Goal: Information Seeking & Learning: Learn about a topic

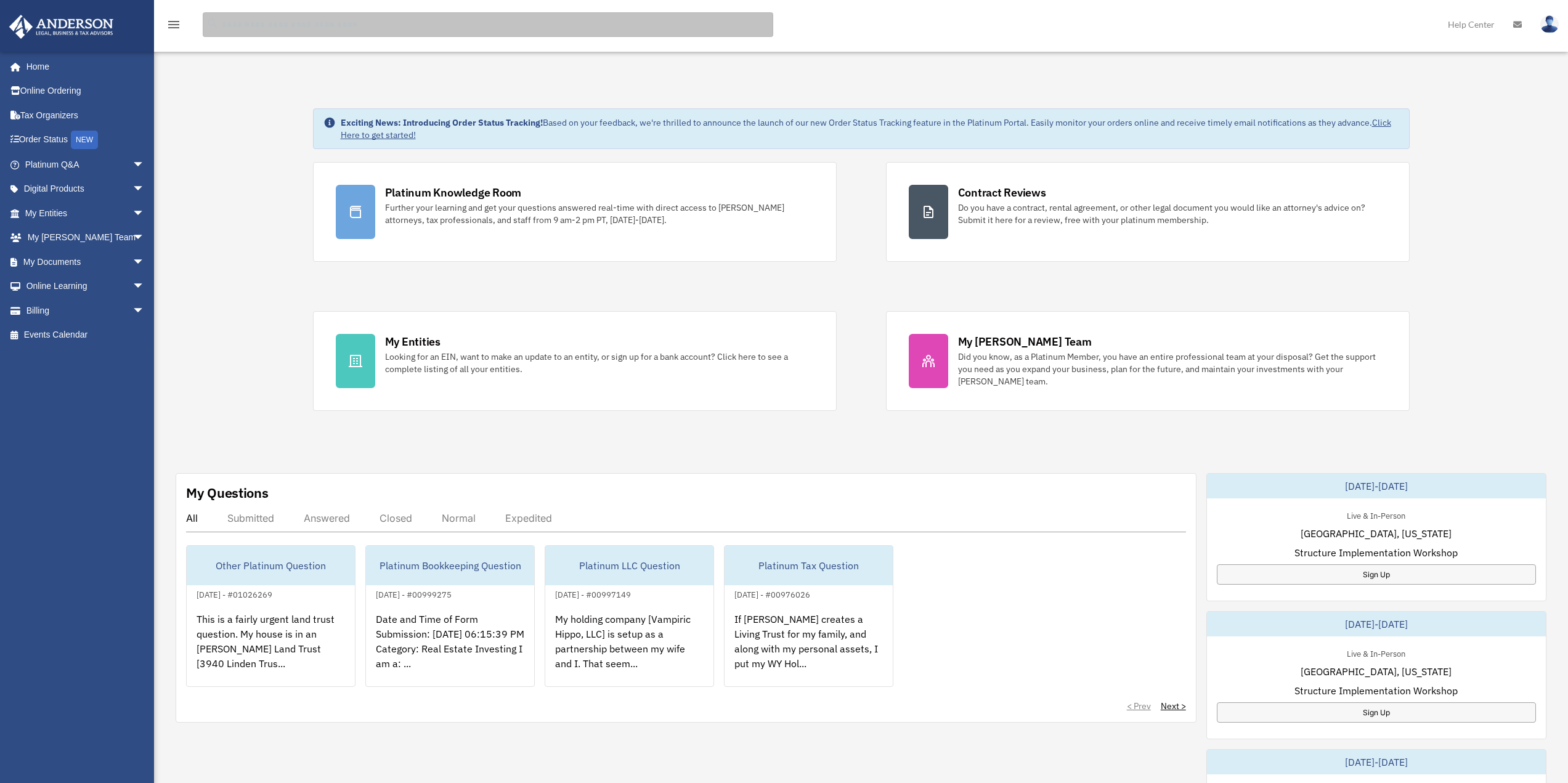
click at [282, 19] on input "search" at bounding box center [488, 24] width 571 height 24
type input "****"
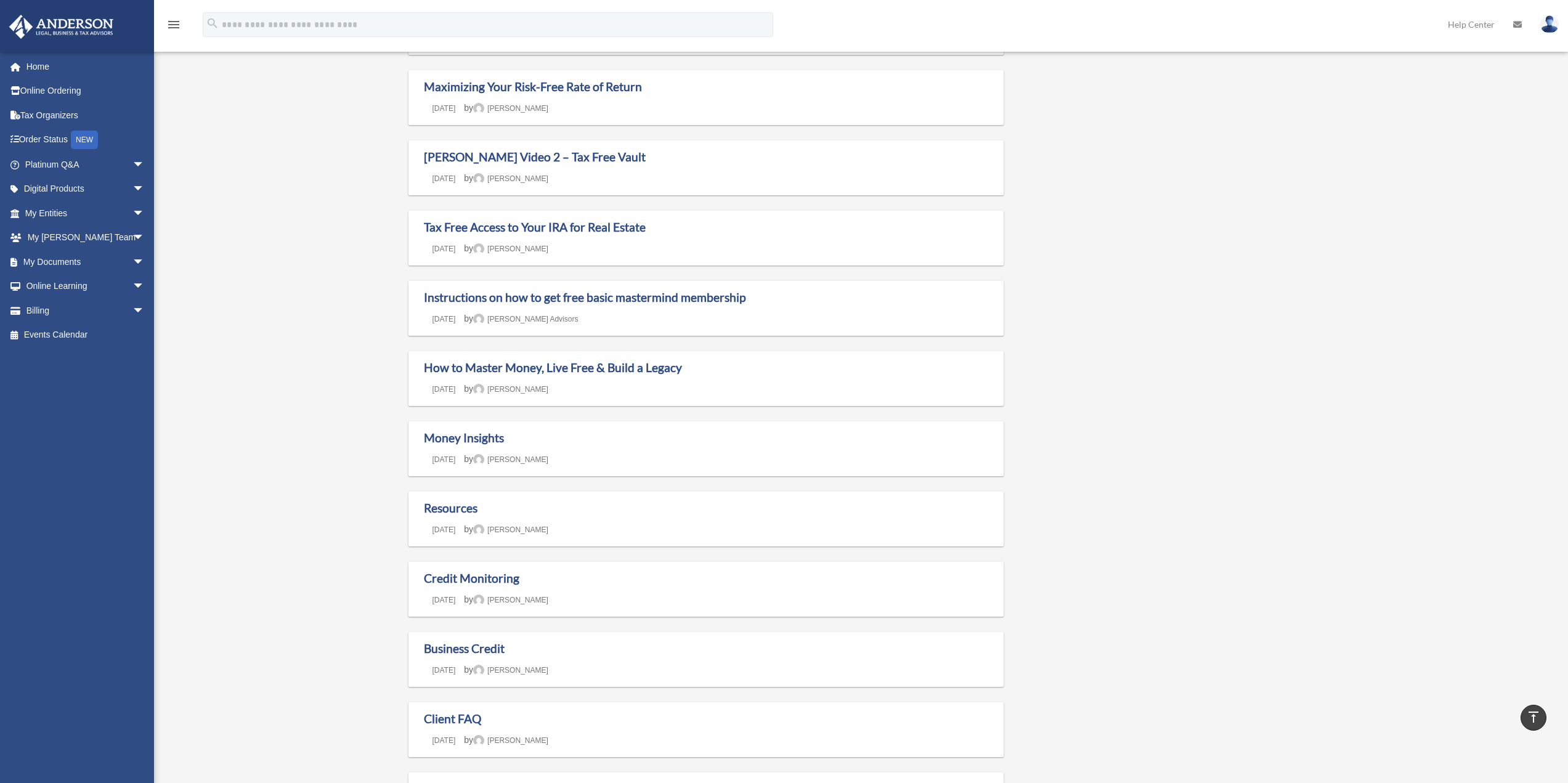
scroll to position [308, 0]
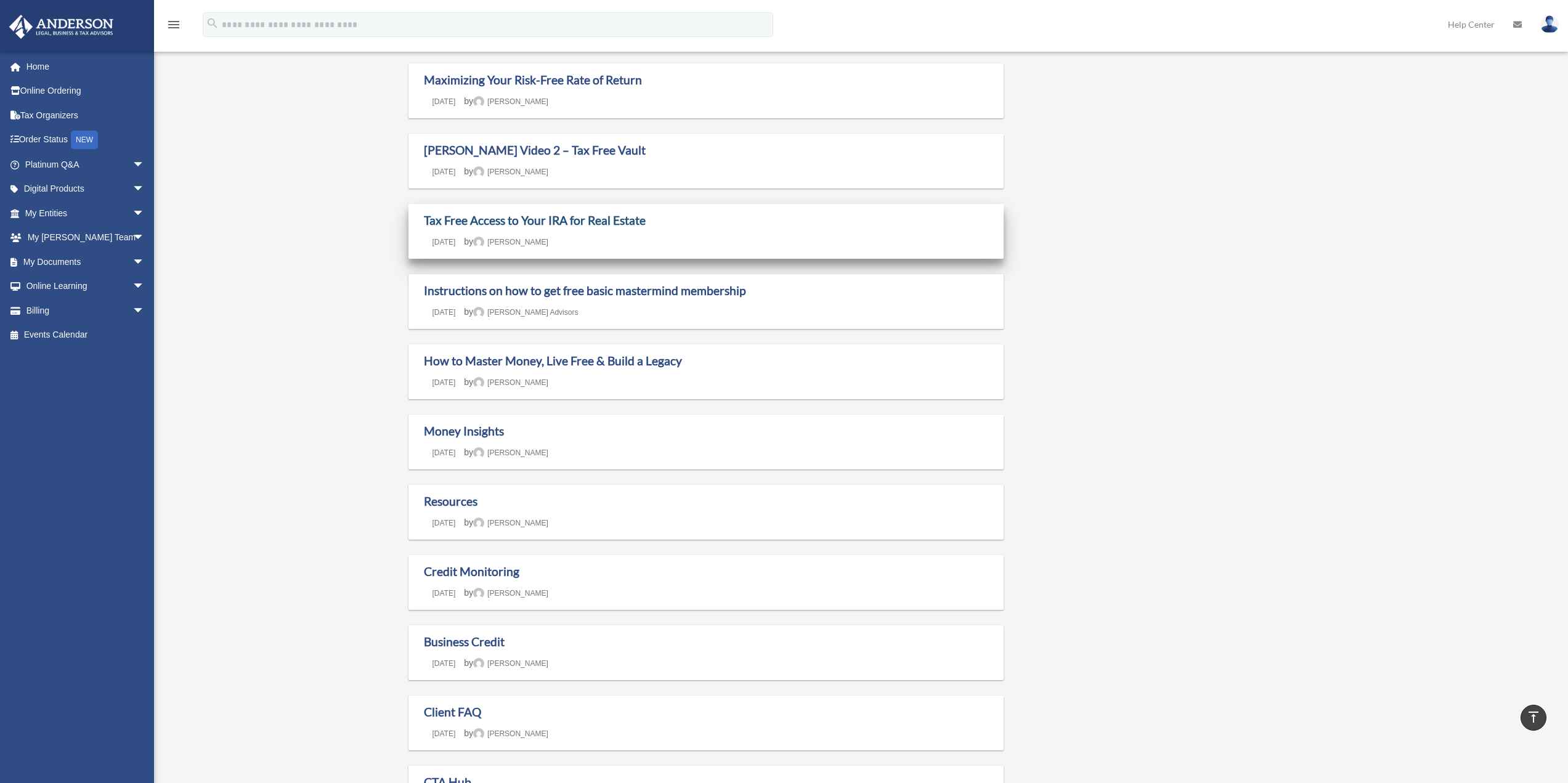
drag, startPoint x: 714, startPoint y: 233, endPoint x: 637, endPoint y: 226, distance: 77.3
click at [637, 226] on link "Tax Free Access to Your IRA for Real Estate" at bounding box center [535, 220] width 221 height 14
click at [576, 219] on link "Tax Free Access to Your IRA for Real Estate" at bounding box center [535, 220] width 221 height 14
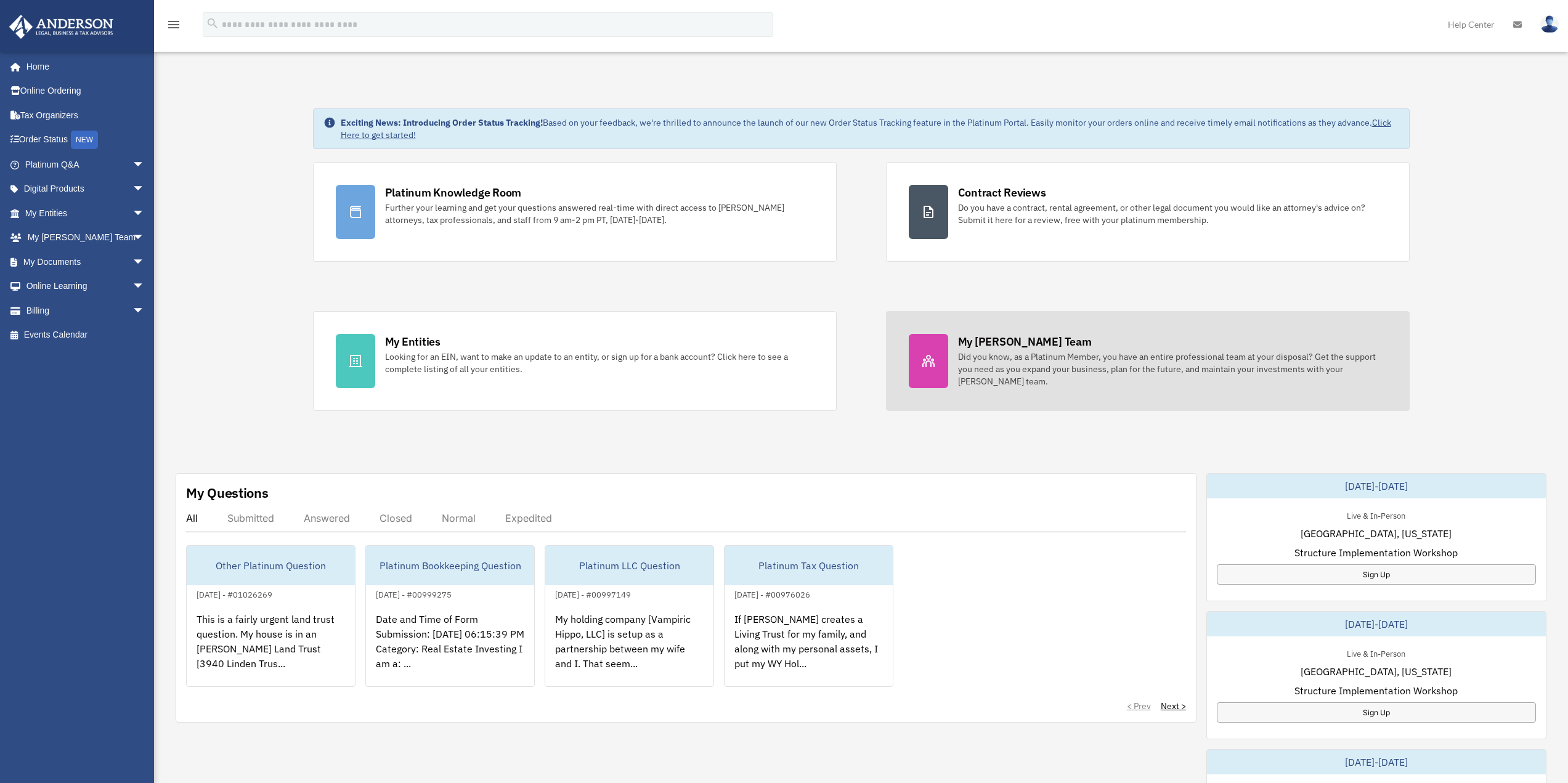
click at [1107, 375] on div "Did you know, as a Platinum Member, you have an entire professional team at you…" at bounding box center [1172, 368] width 429 height 37
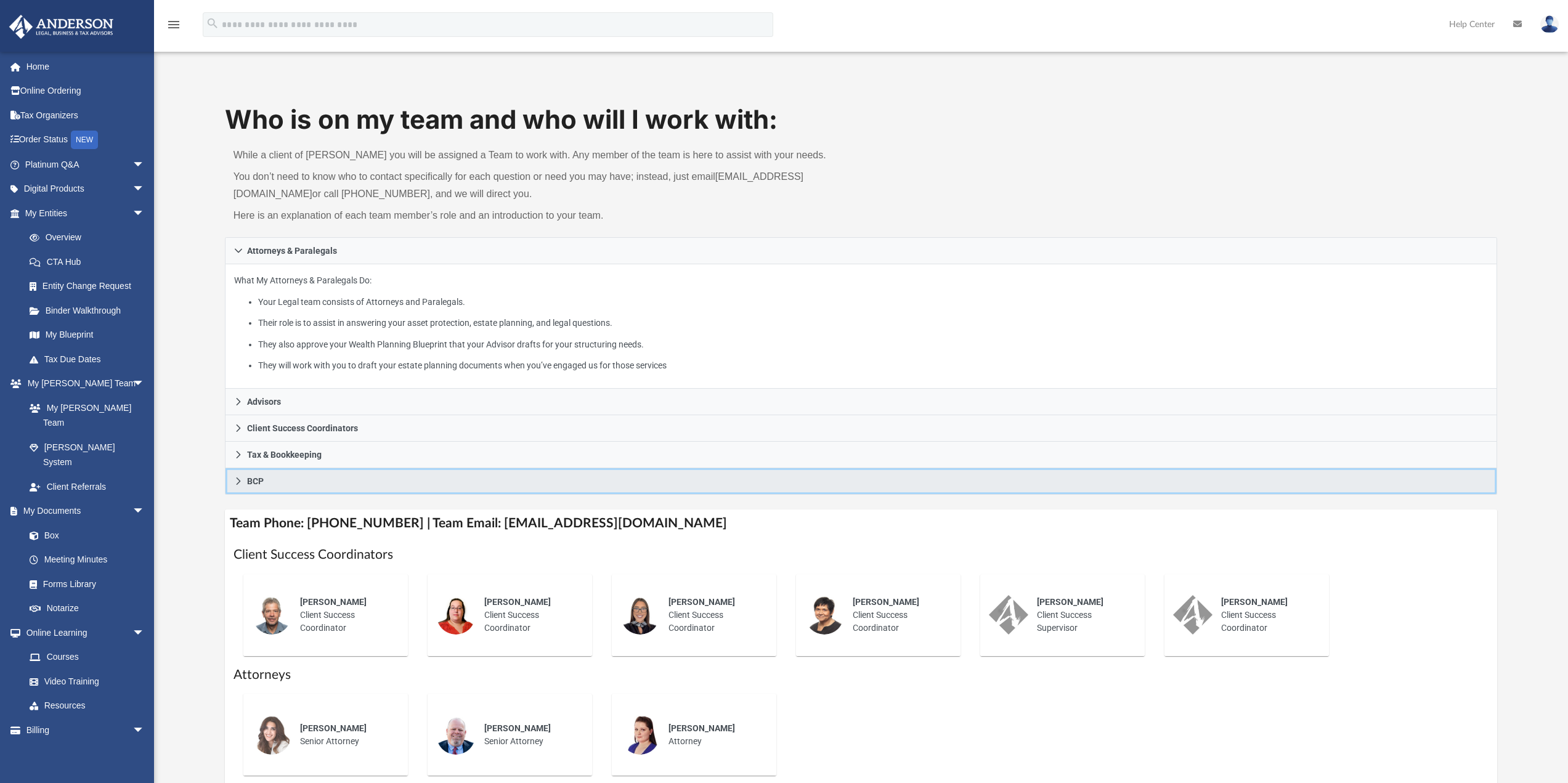
click at [236, 485] on icon at bounding box center [238, 481] width 9 height 9
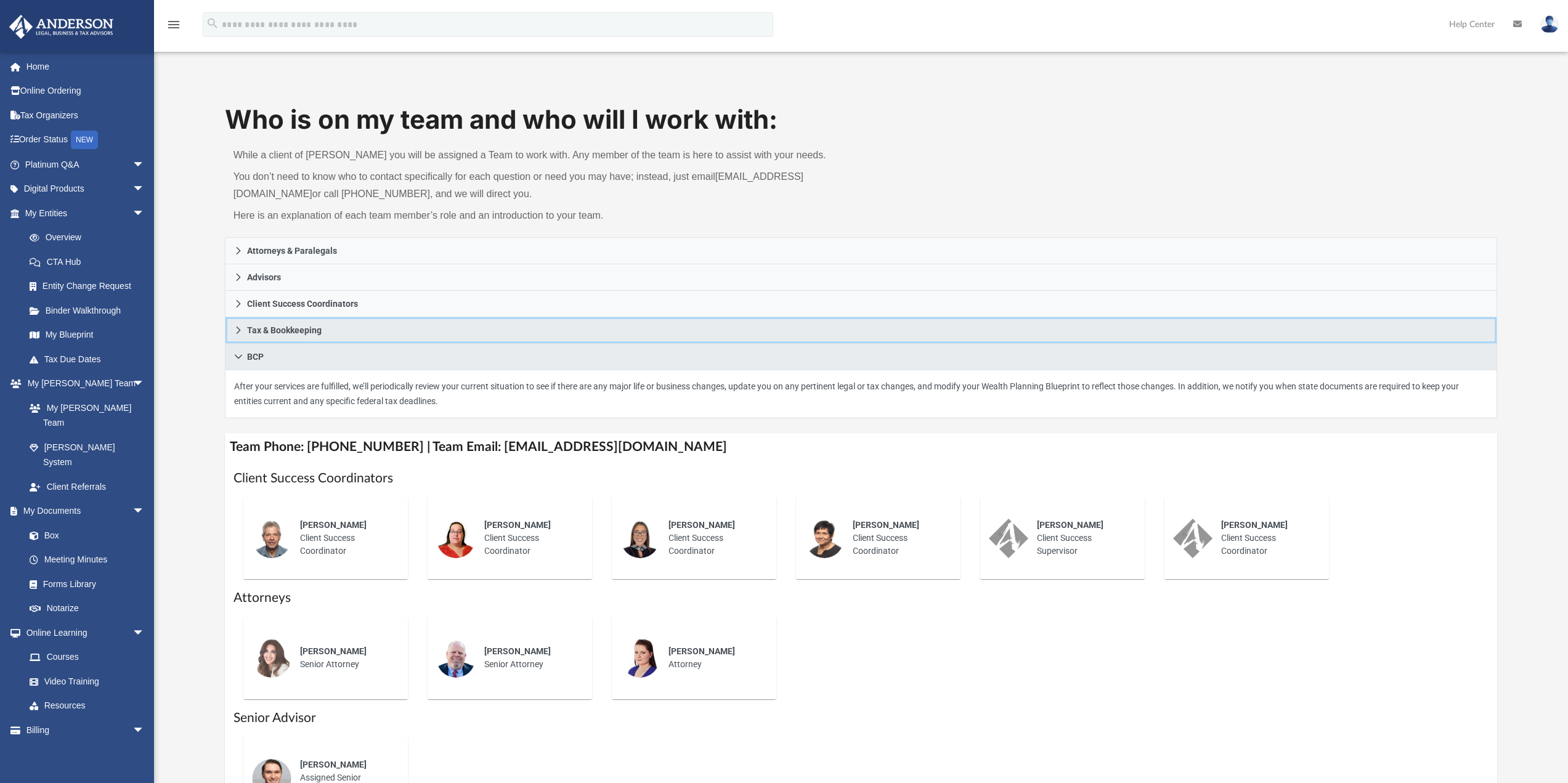
click at [242, 331] on icon at bounding box center [238, 330] width 9 height 9
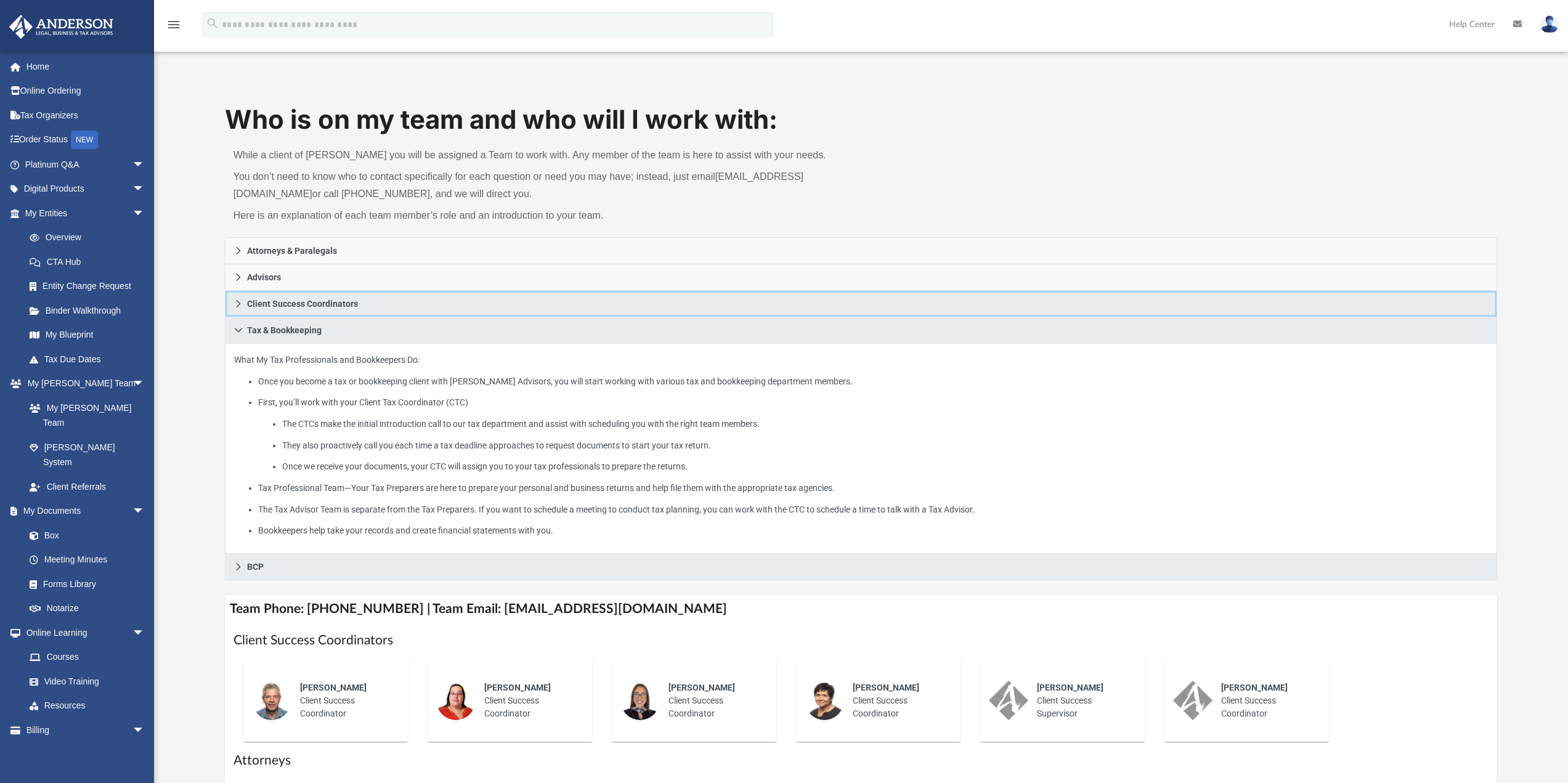
click at [239, 301] on icon at bounding box center [238, 303] width 9 height 9
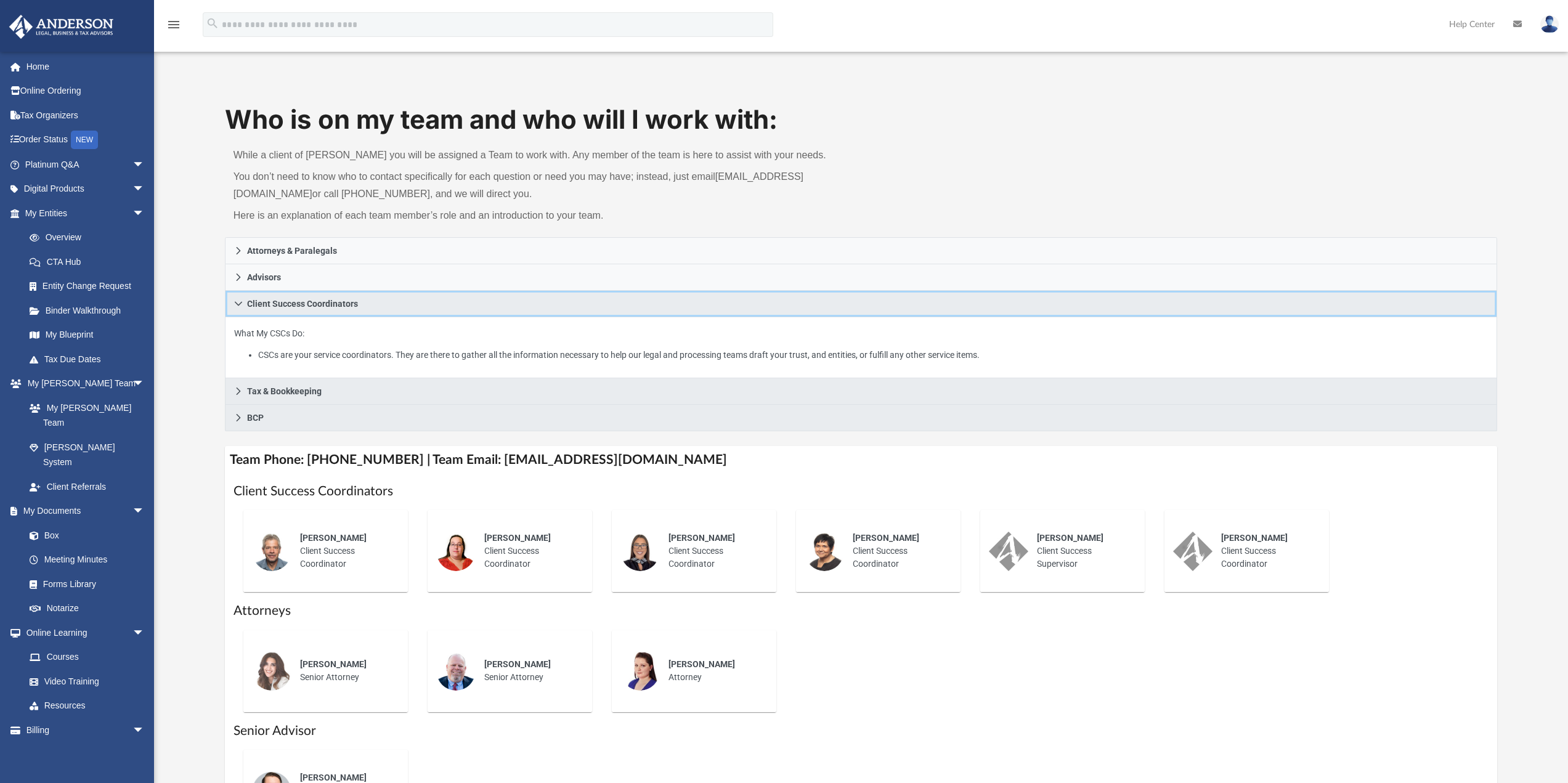
click at [241, 302] on icon at bounding box center [238, 303] width 7 height 4
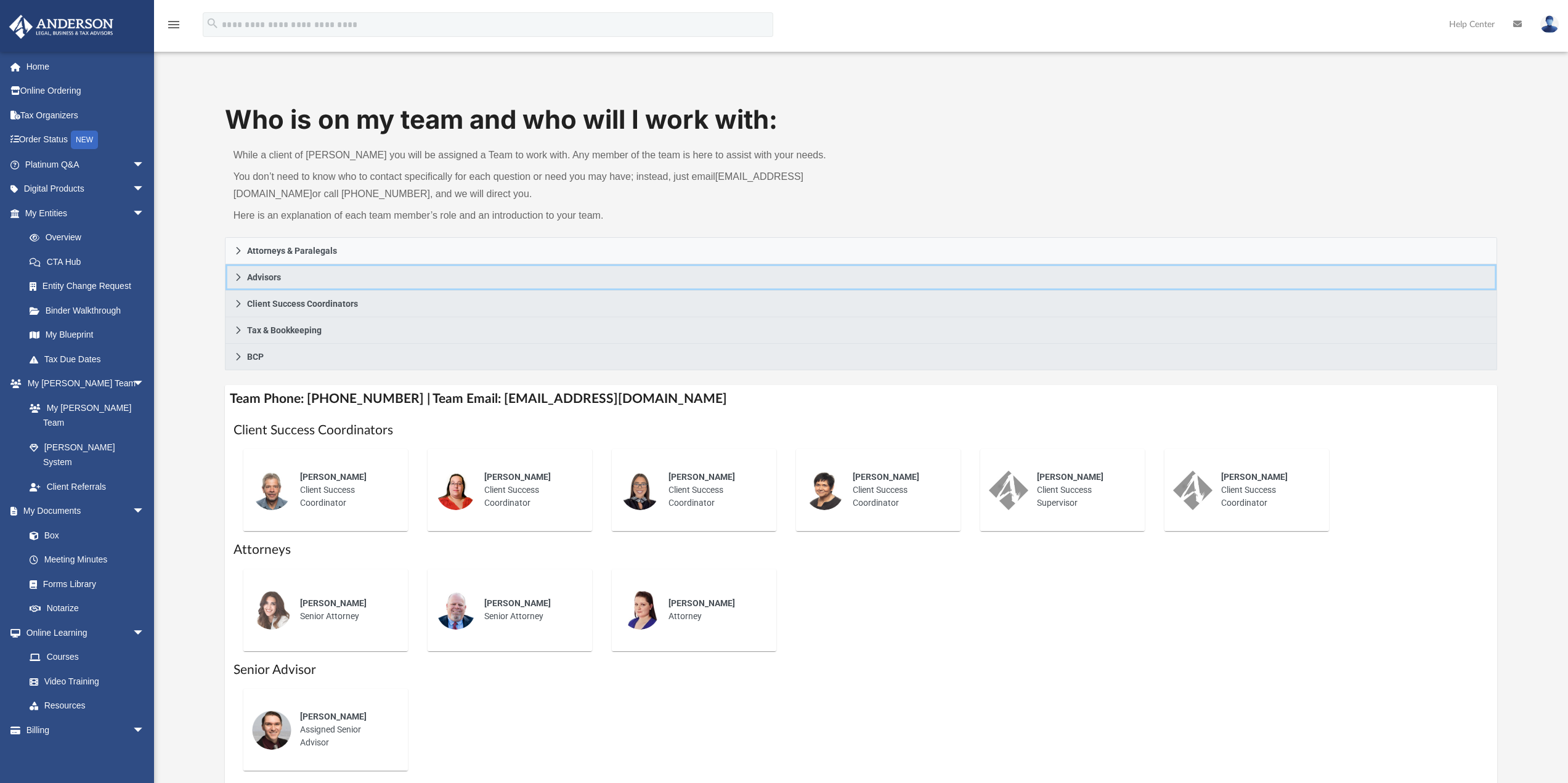
click at [239, 276] on icon at bounding box center [238, 276] width 4 height 7
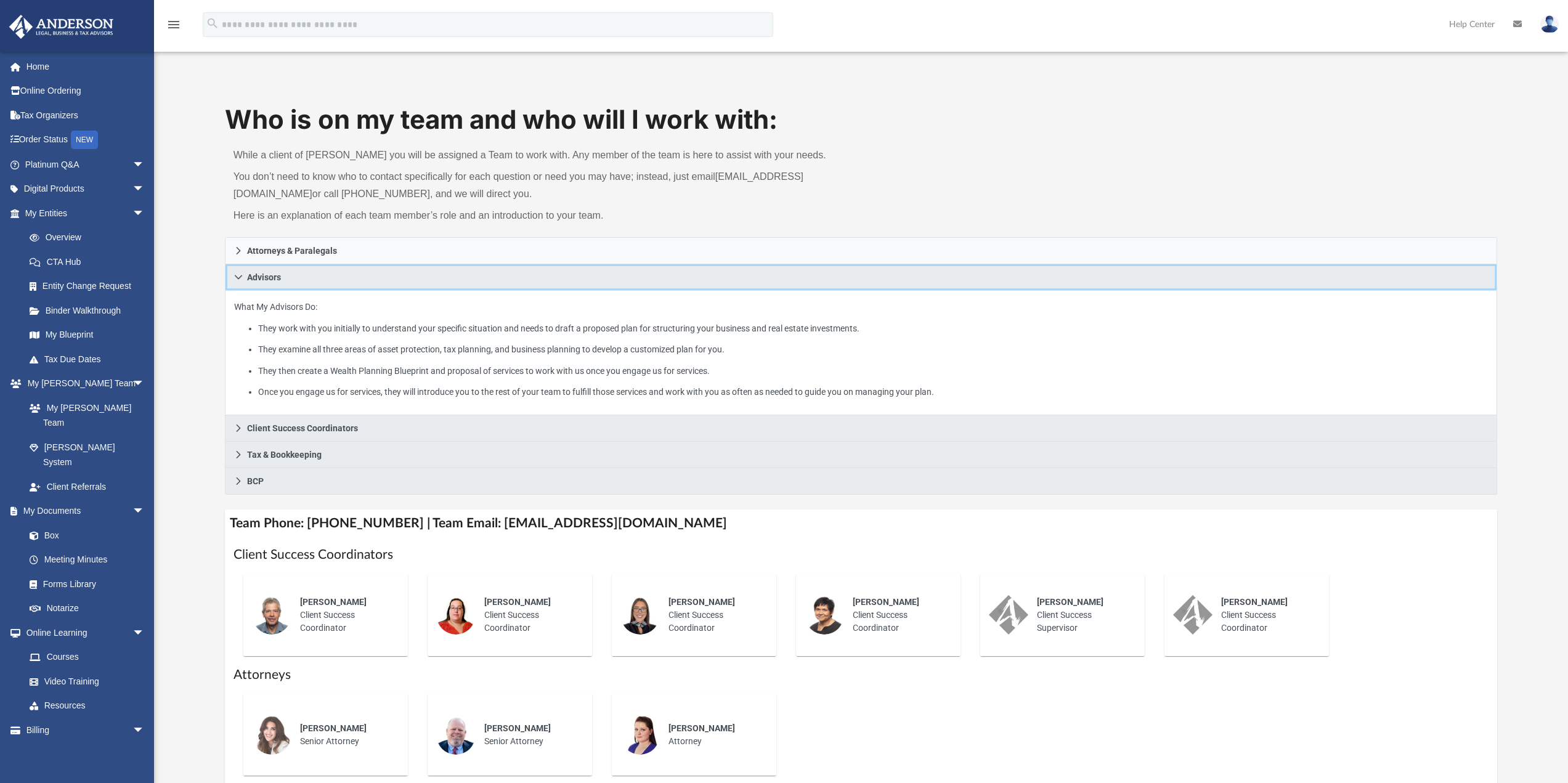
click at [239, 276] on icon at bounding box center [238, 277] width 9 height 9
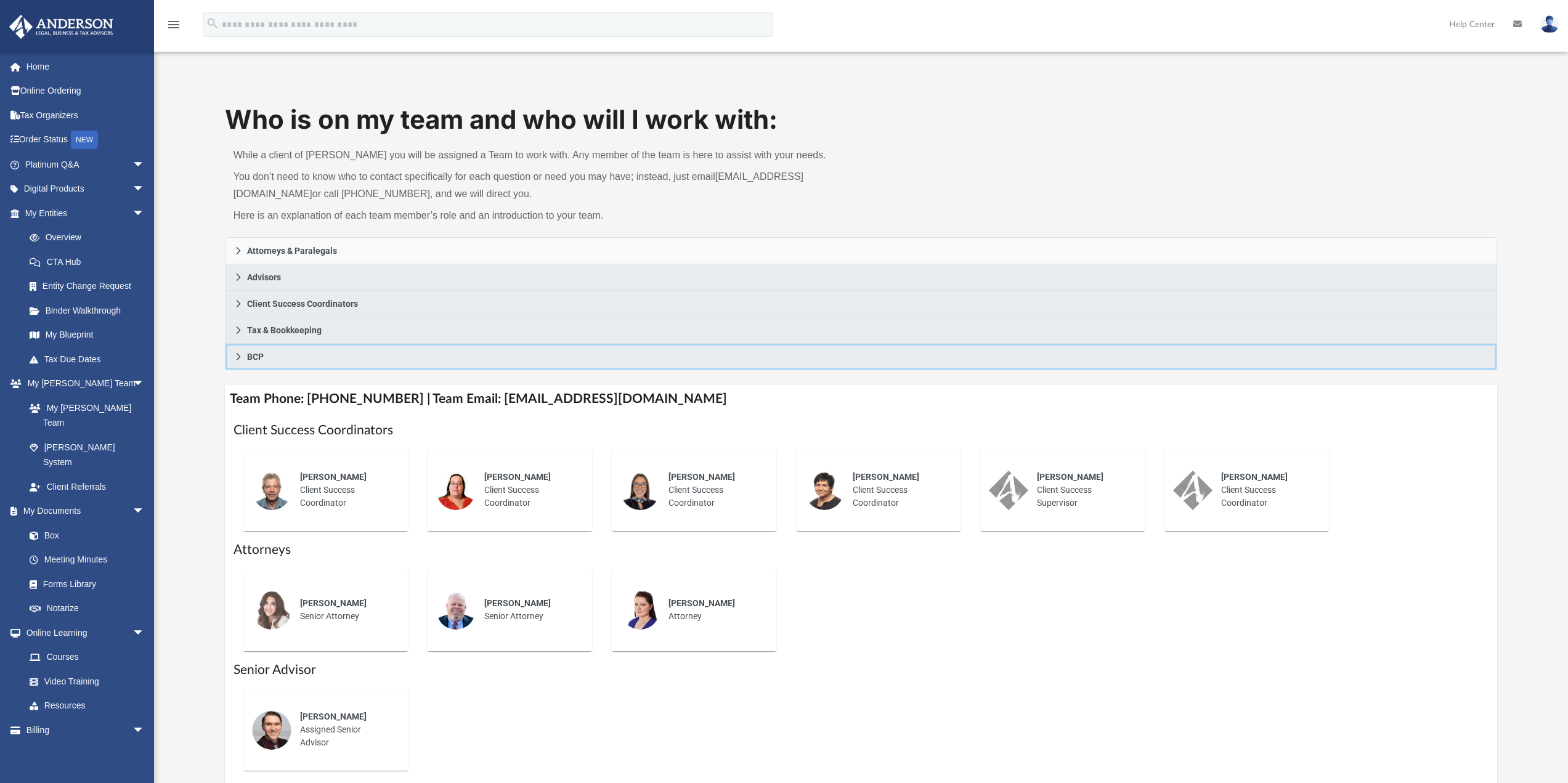
click at [238, 357] on icon at bounding box center [238, 357] width 9 height 9
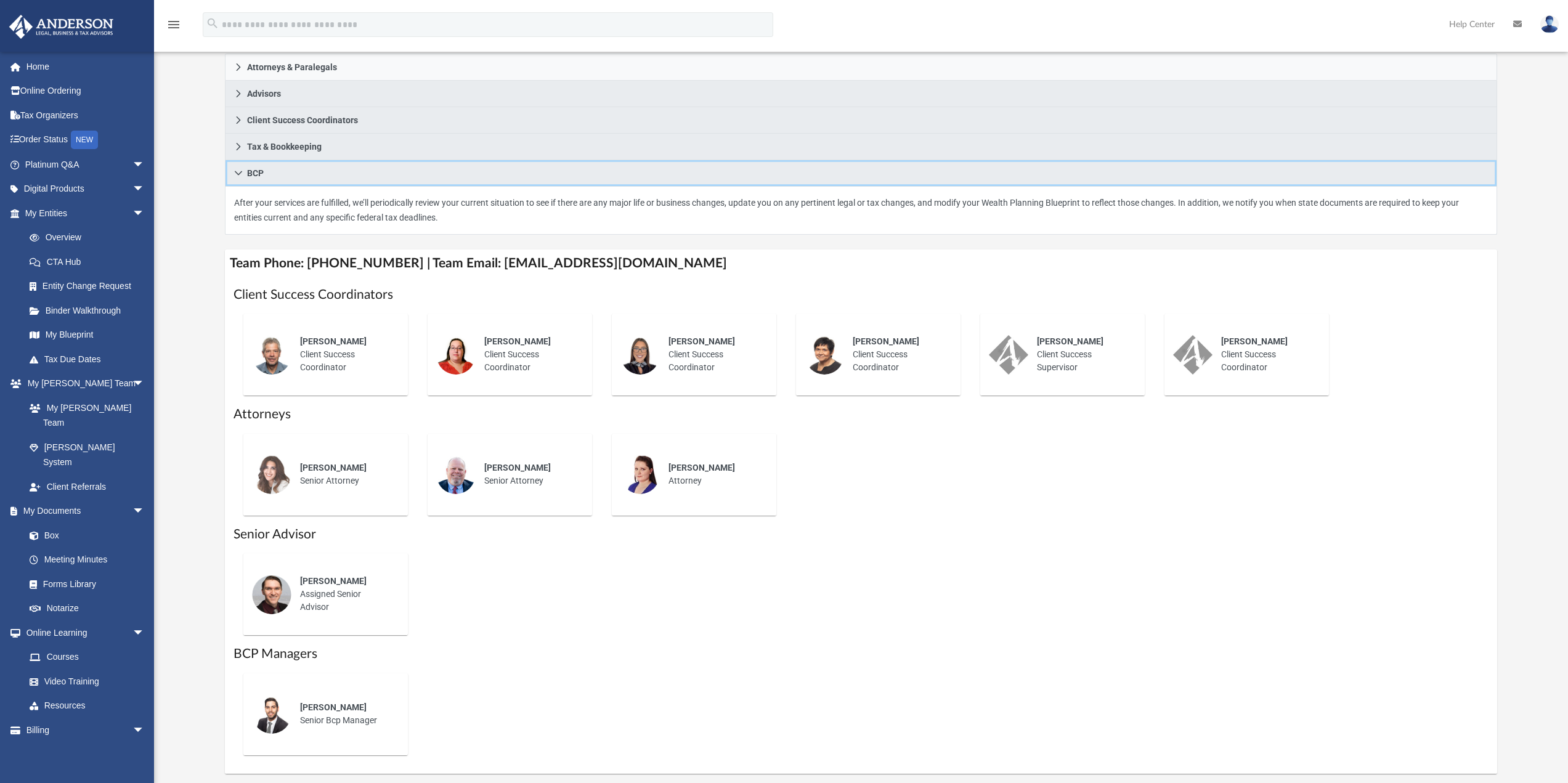
scroll to position [185, 0]
